Goal: Task Accomplishment & Management: Use online tool/utility

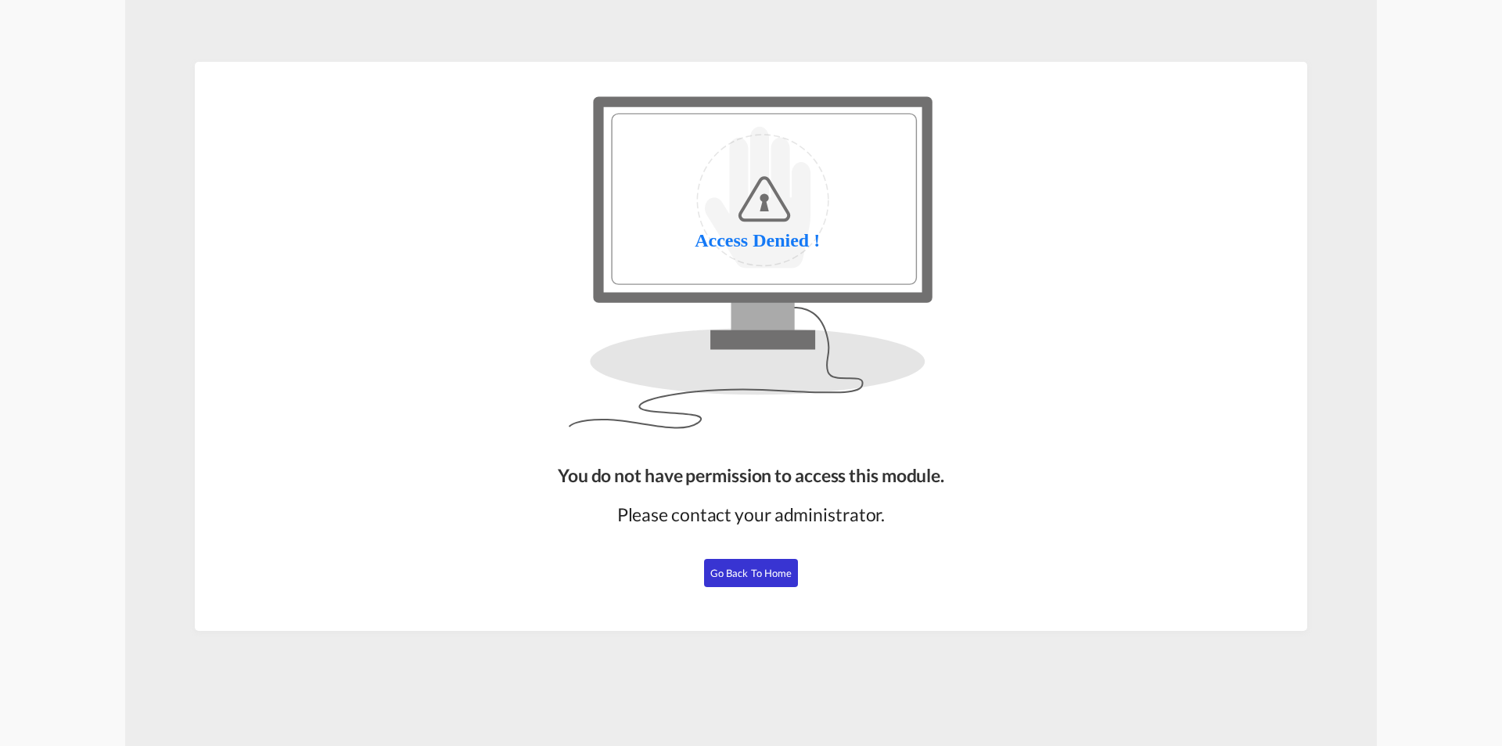
drag, startPoint x: 732, startPoint y: 573, endPoint x: 735, endPoint y: 580, distance: 8.4
click at [735, 573] on span "Go Back to Home" at bounding box center [751, 572] width 82 height 13
